Goal: Navigation & Orientation: Find specific page/section

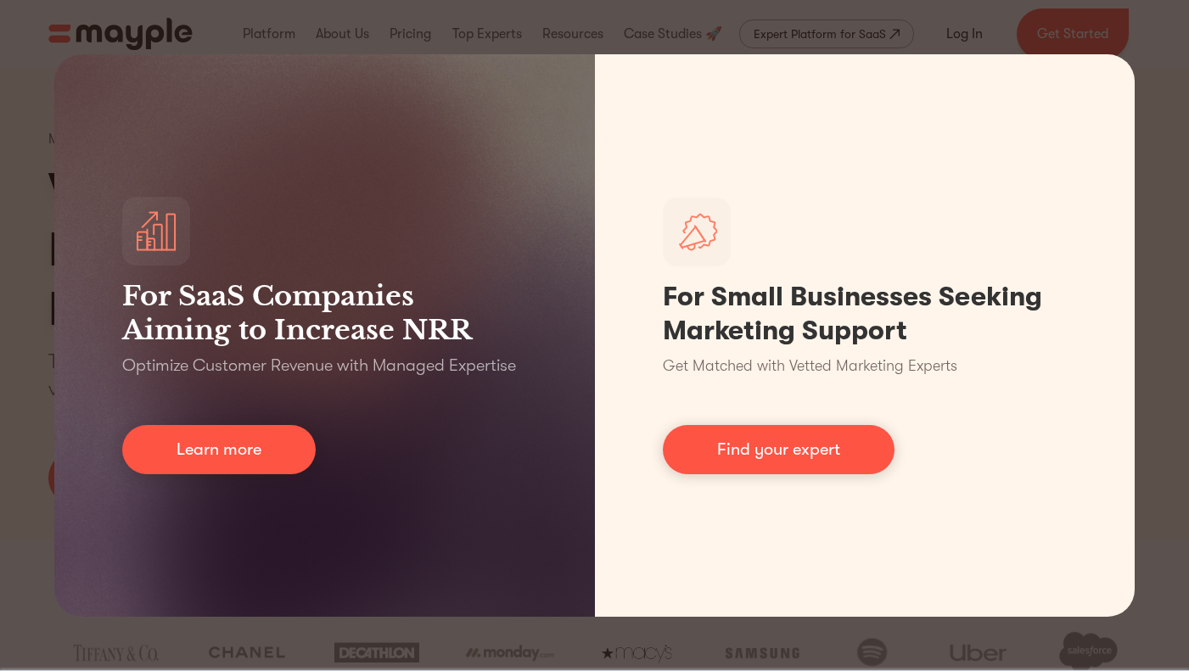
click at [1154, 242] on div "For SaaS Companies Aiming to Increase NRR Optimize Customer Revenue with Manage…" at bounding box center [594, 335] width 1189 height 671
click at [1157, 19] on div "For SaaS Companies Aiming to Increase NRR Optimize Customer Revenue with Manage…" at bounding box center [594, 335] width 1189 height 671
click at [77, 665] on div "For SaaS Companies Aiming to Increase NRR Optimize Customer Revenue with Manage…" at bounding box center [594, 335] width 1189 height 671
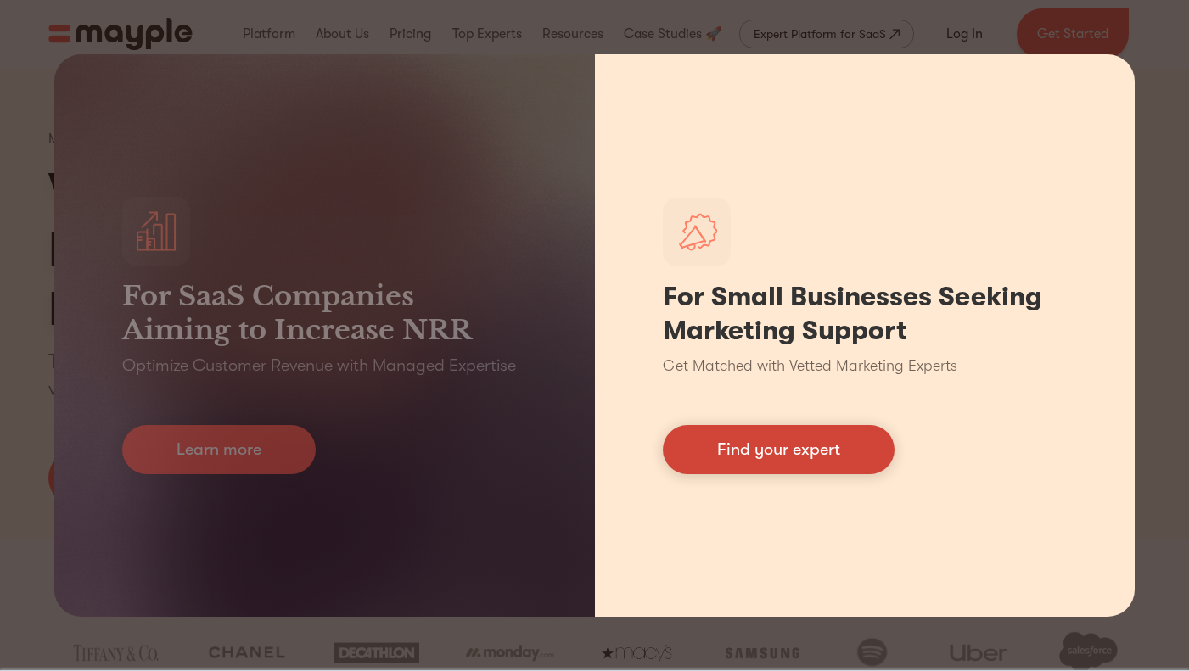
click at [698, 432] on link "Find your expert" at bounding box center [779, 449] width 232 height 49
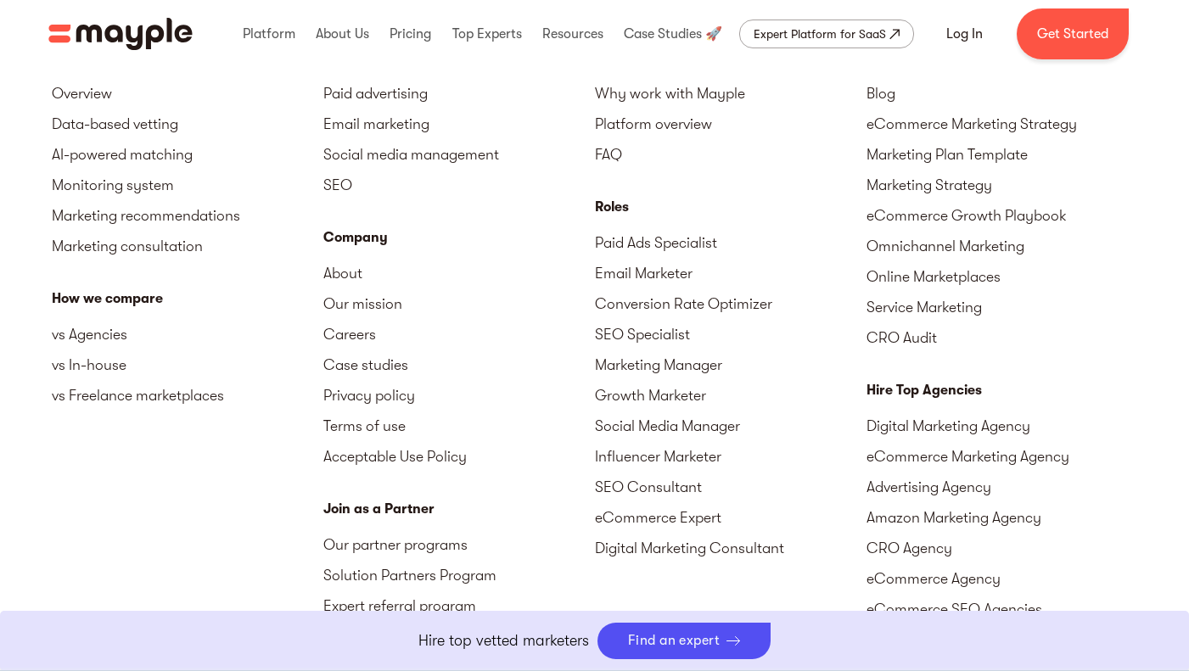
scroll to position [7498, 0]
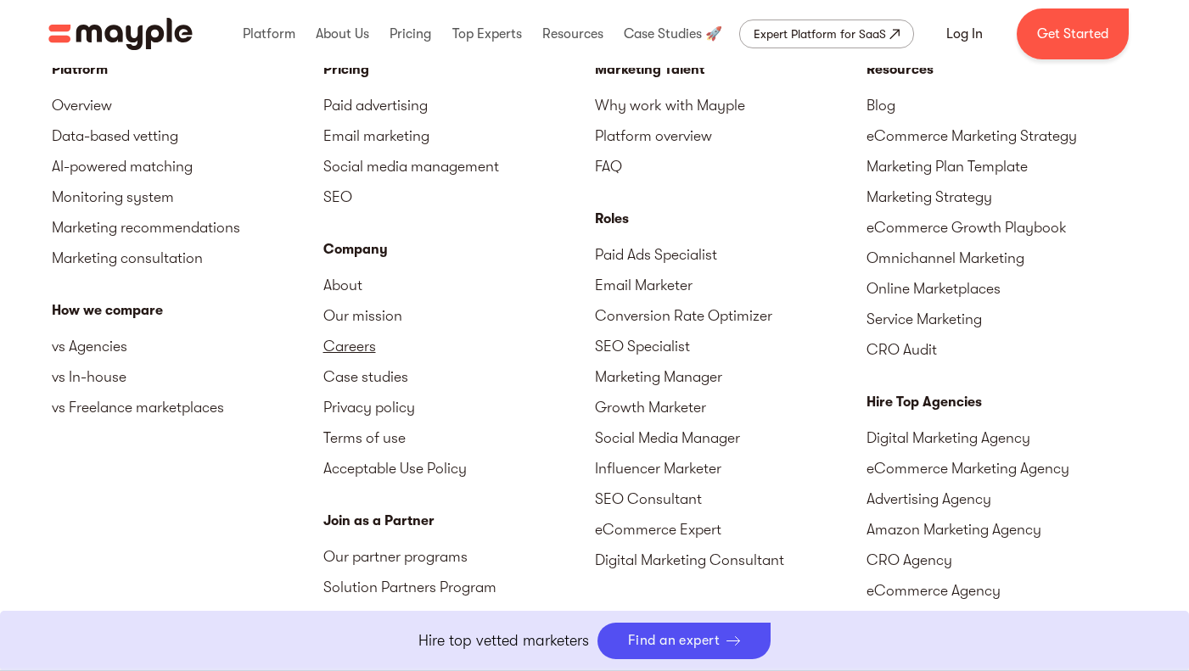
click at [349, 345] on link "Careers" at bounding box center [459, 346] width 272 height 31
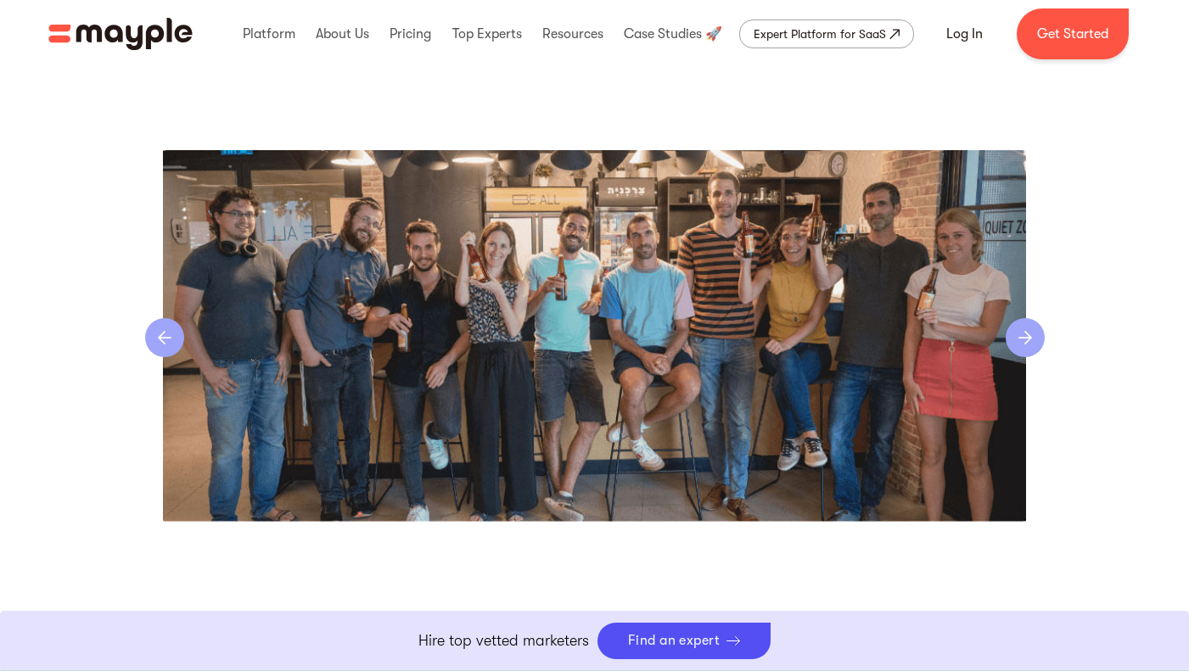
scroll to position [3621, 0]
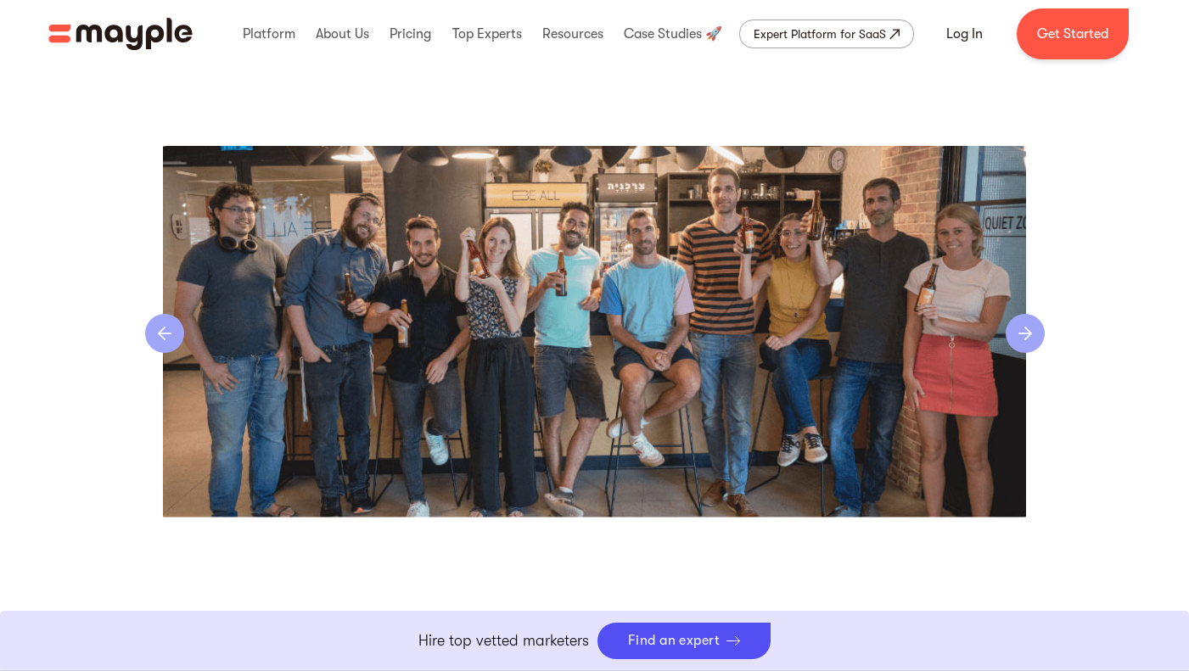
click at [1021, 332] on div "next slide" at bounding box center [1025, 333] width 39 height 39
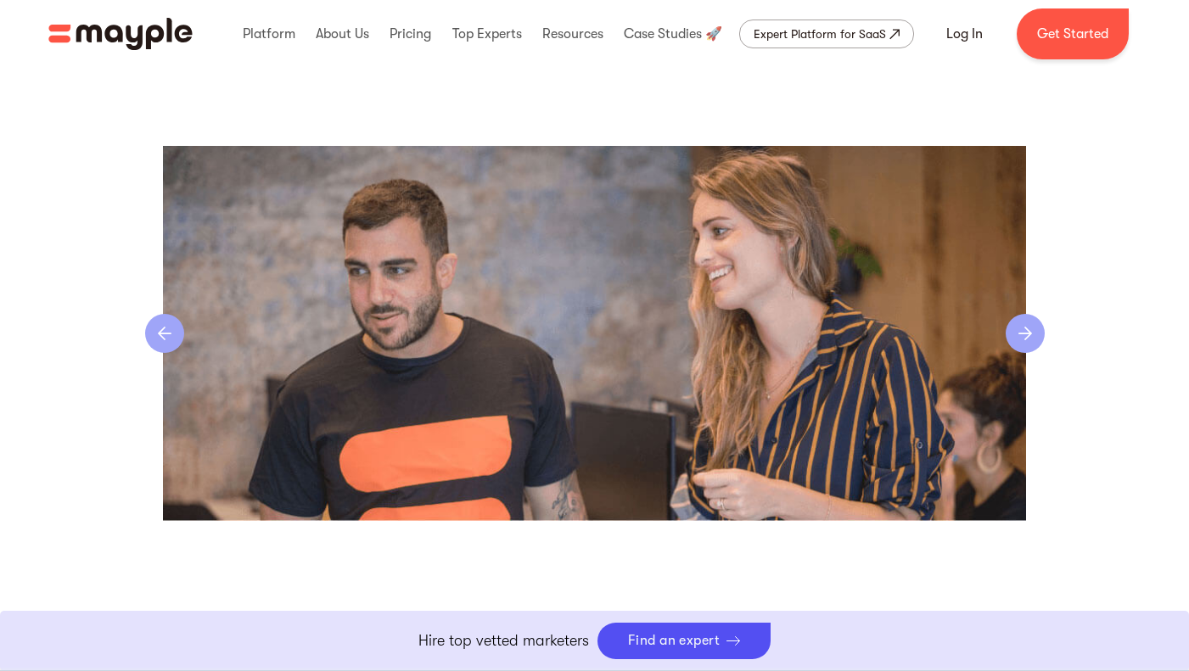
click at [1021, 332] on div "next slide" at bounding box center [1025, 333] width 39 height 39
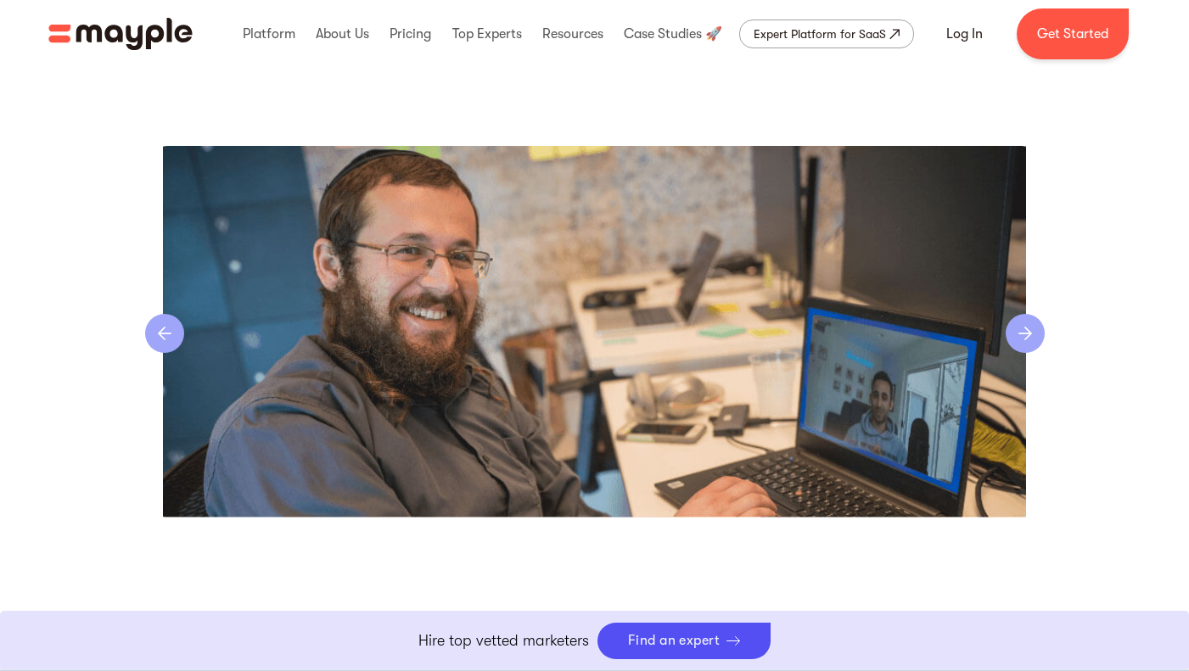
click at [1021, 332] on div "next slide" at bounding box center [1025, 333] width 39 height 39
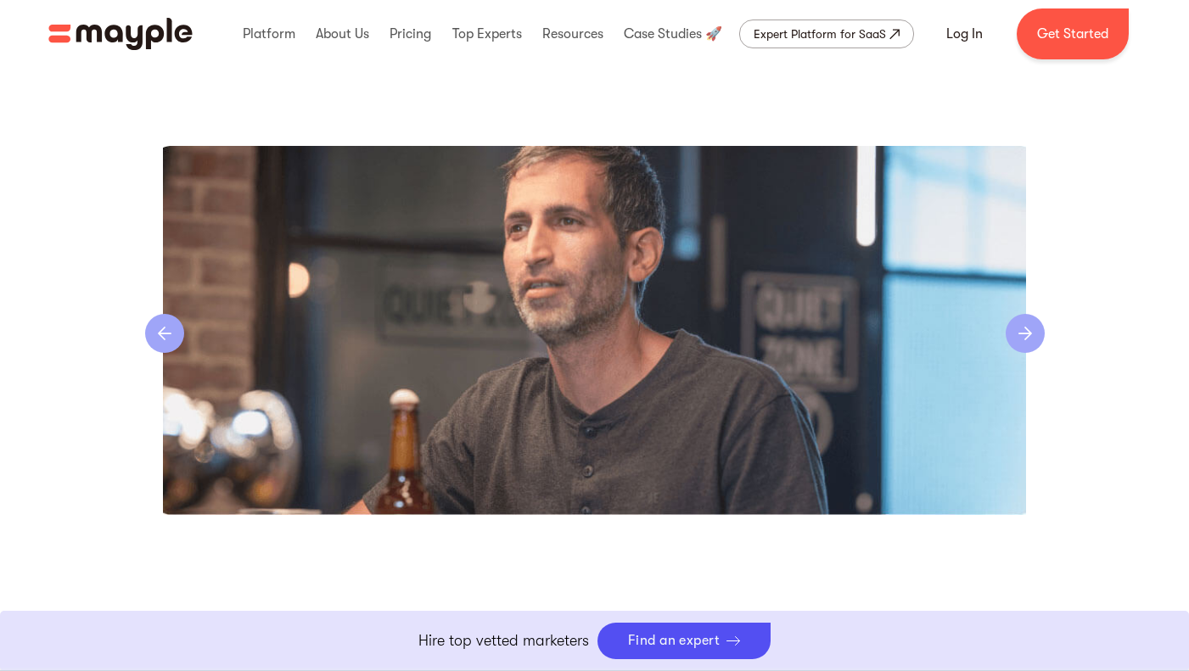
click at [1021, 332] on div "next slide" at bounding box center [1025, 333] width 39 height 39
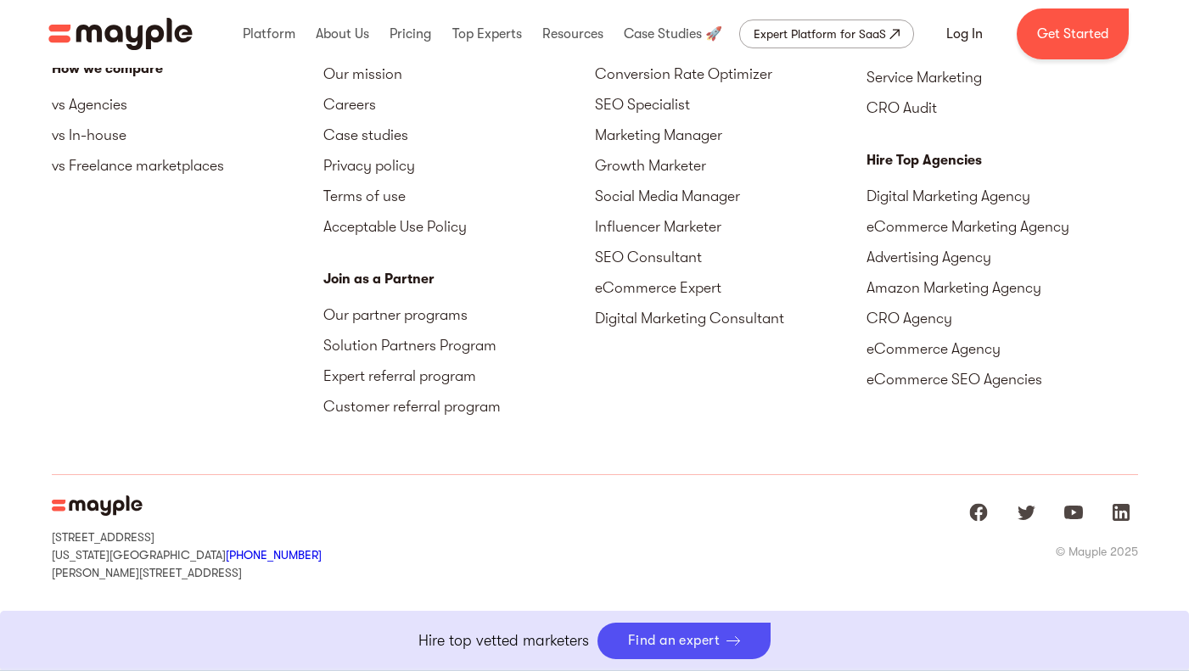
scroll to position [4519, 0]
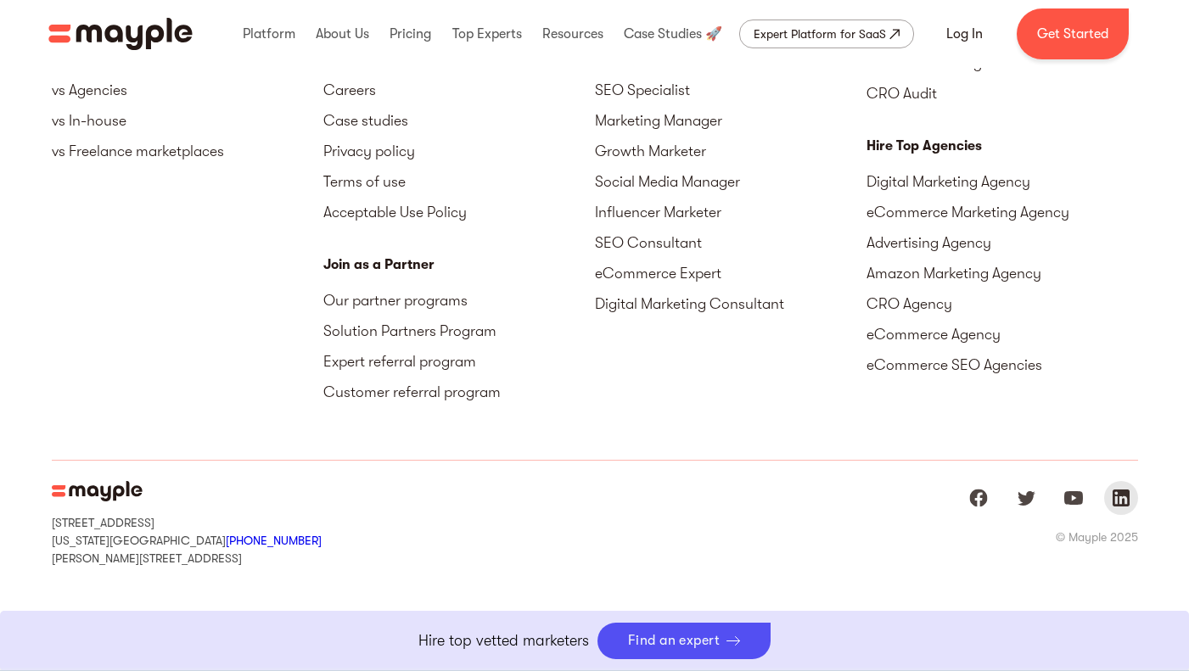
click at [1120, 495] on img "Mayple at LinkedIn" at bounding box center [1121, 498] width 20 height 20
